Goal: Task Accomplishment & Management: Complete application form

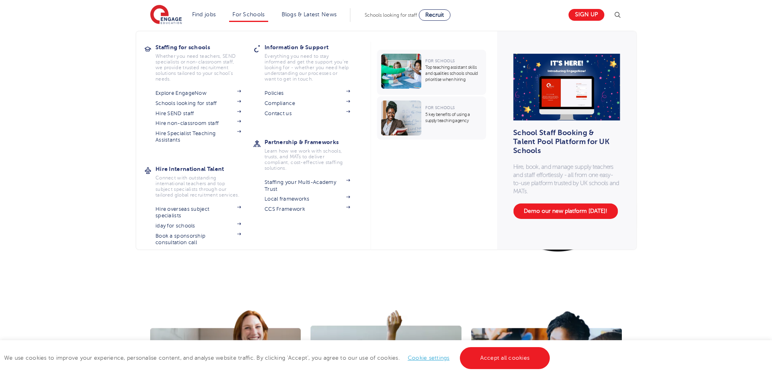
scroll to position [41, 0]
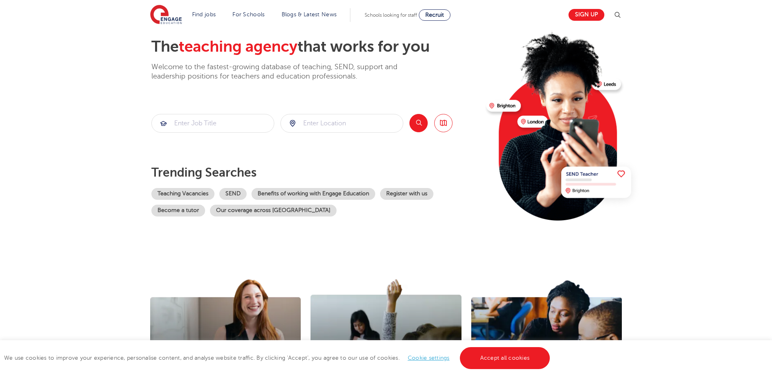
click at [368, 156] on div "The teaching agency that works for you Welcome to the fastest-growing database …" at bounding box center [315, 135] width 328 height 197
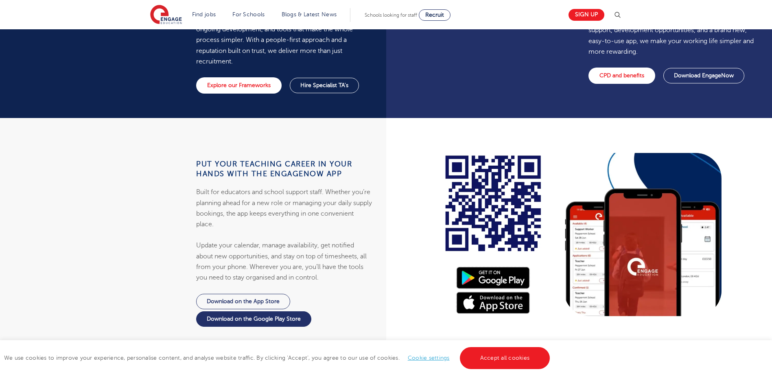
scroll to position [651, 0]
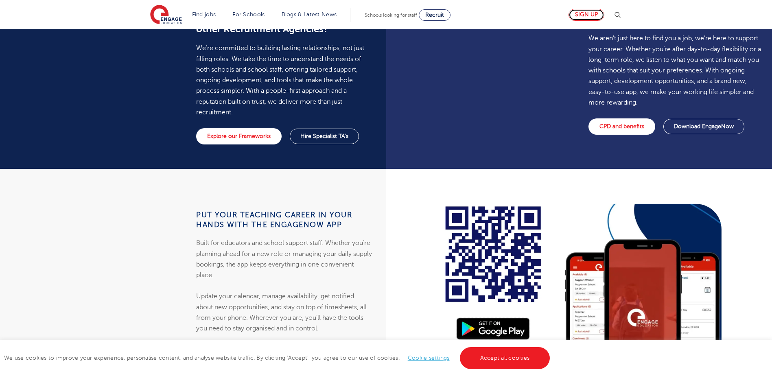
click at [580, 9] on link "Sign up" at bounding box center [586, 15] width 36 height 12
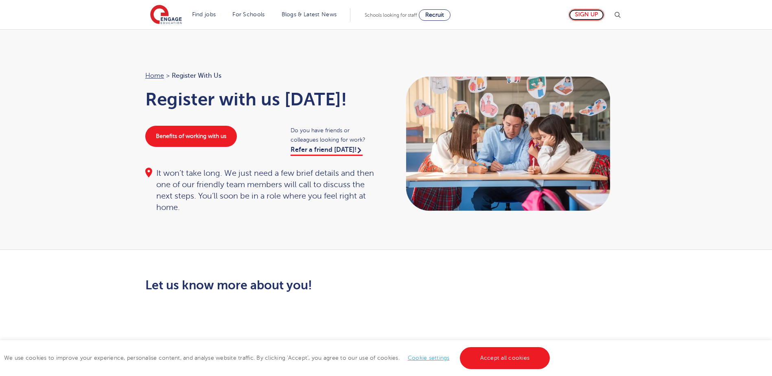
click at [597, 15] on link "Sign up" at bounding box center [586, 15] width 36 height 12
click at [495, 368] on div "We use cookies to improve your experience, personalise content, and analyse web…" at bounding box center [386, 358] width 772 height 36
click at [495, 366] on link "Accept all cookies" at bounding box center [505, 358] width 90 height 22
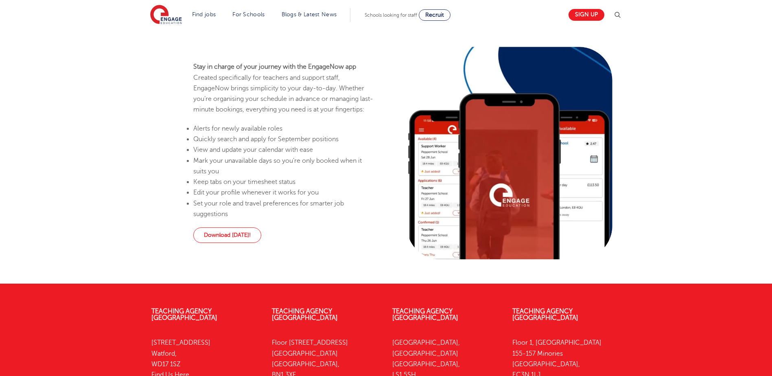
scroll to position [484, 0]
